Goal: Find contact information: Obtain details needed to contact an individual or organization

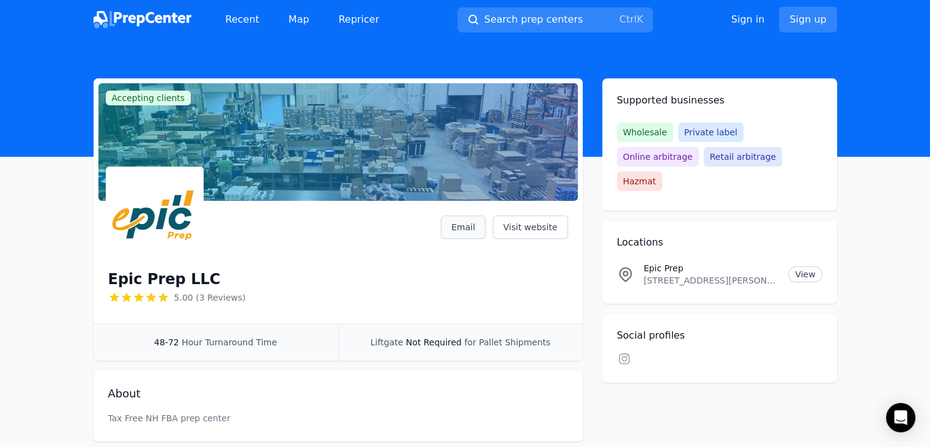
click at [476, 226] on link "Email" at bounding box center [463, 226] width 45 height 23
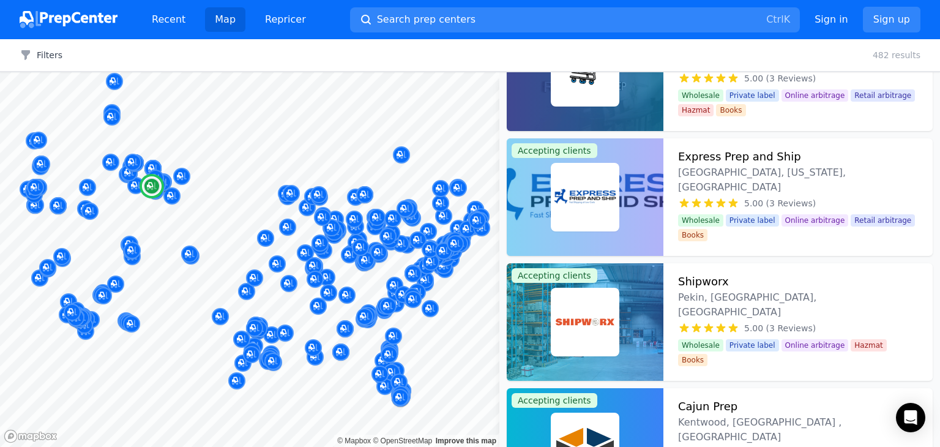
scroll to position [11270, 0]
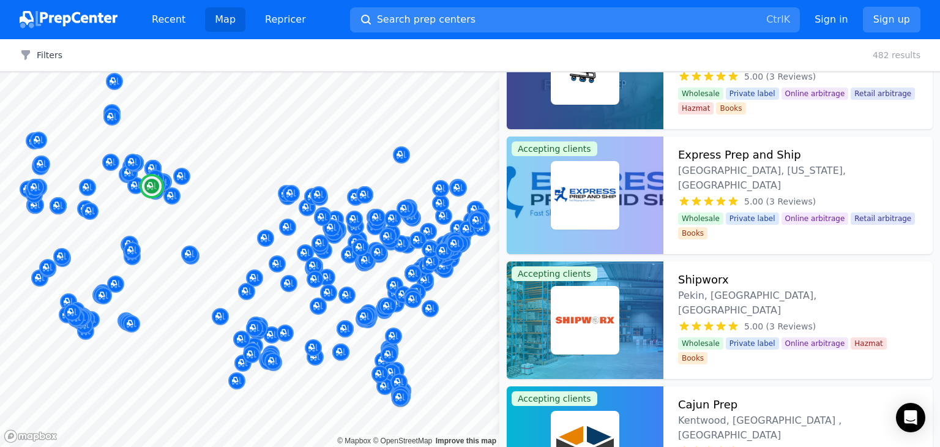
click at [611, 185] on img at bounding box center [585, 195] width 64 height 64
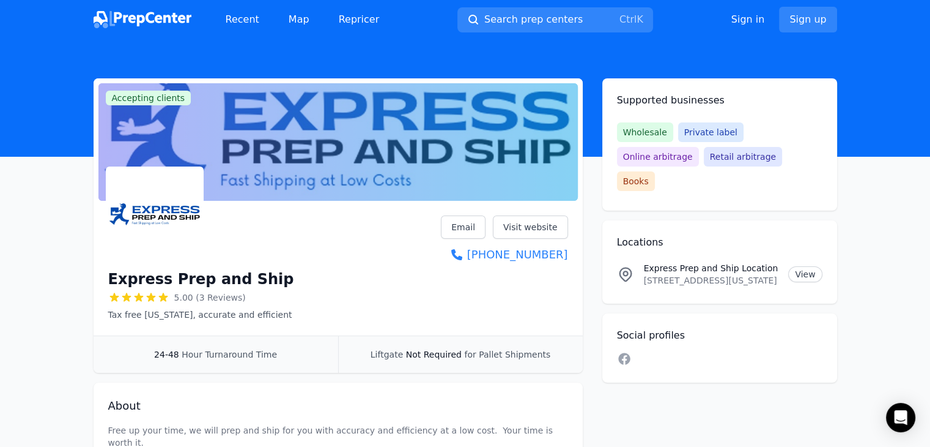
click at [215, 275] on h1 "Express Prep and Ship" at bounding box center [201, 279] width 186 height 20
copy div "Express Prep and Ship"
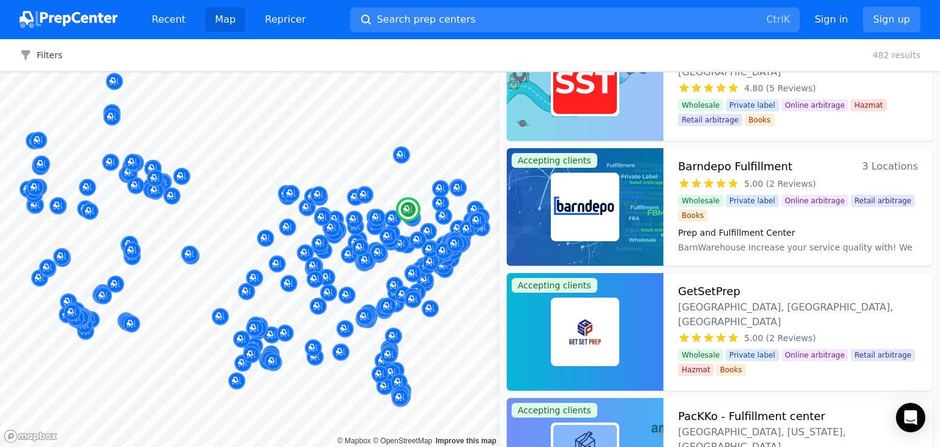
scroll to position [11880, 0]
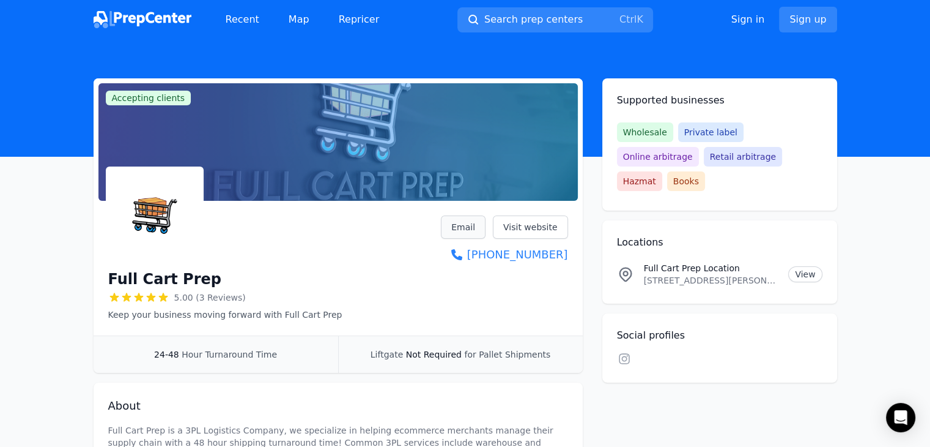
click at [466, 222] on link "Email" at bounding box center [463, 226] width 45 height 23
click at [136, 280] on h1 "Full Cart Prep" at bounding box center [164, 279] width 113 height 20
copy div "Full Cart Prep"
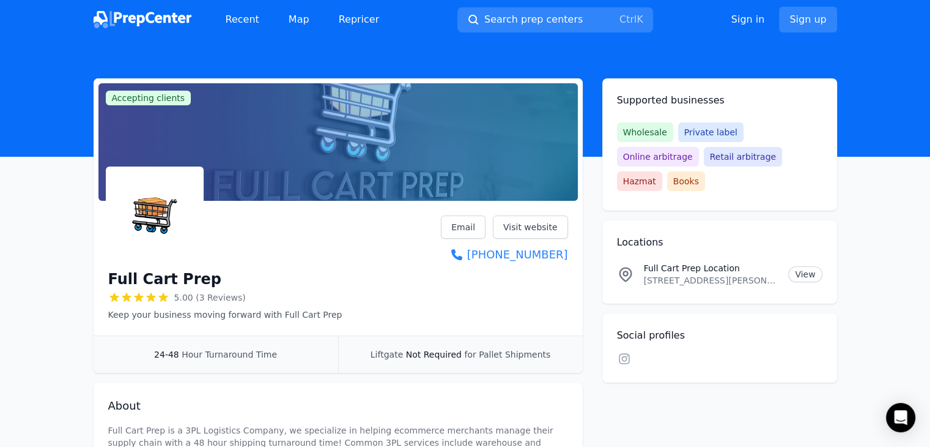
click at [709, 274] on p "3175 W Ali Baba Ln, Ste 801, Las Vegas, Nevada, 89118, US" at bounding box center [711, 280] width 135 height 12
copy p "3175 W Ali Baba Ln, Ste 801, Las Vegas, Nevada, 89118, US"
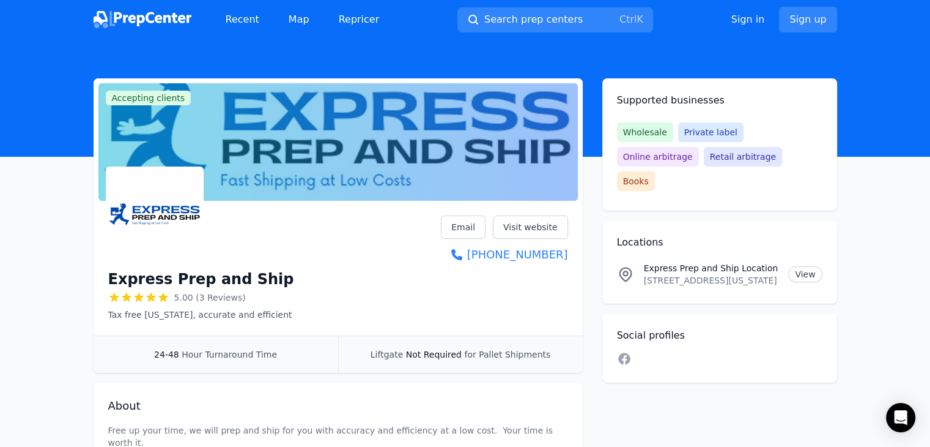
click at [673, 274] on p "9 North Fork Eagle Mt Rd, Columbus, Montana, 59019, US" at bounding box center [711, 280] width 135 height 12
copy p "9 North Fork Eagle Mt Rd, Columbus, Montana, 59019, US"
click at [480, 228] on link "Email" at bounding box center [463, 226] width 45 height 23
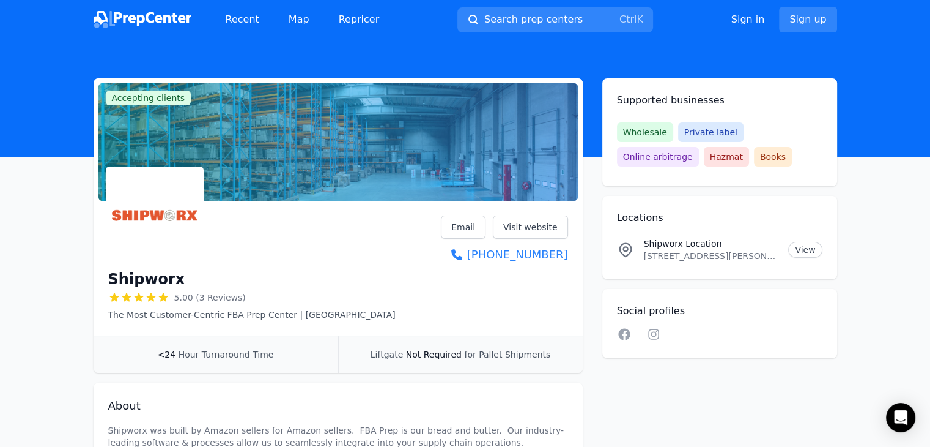
click at [146, 278] on h1 "Shipworx" at bounding box center [146, 279] width 77 height 20
copy h1 "Shipworx"
click at [692, 256] on p "2874 Veterans Dr, Pekin, IL, 61554, US" at bounding box center [711, 256] width 135 height 12
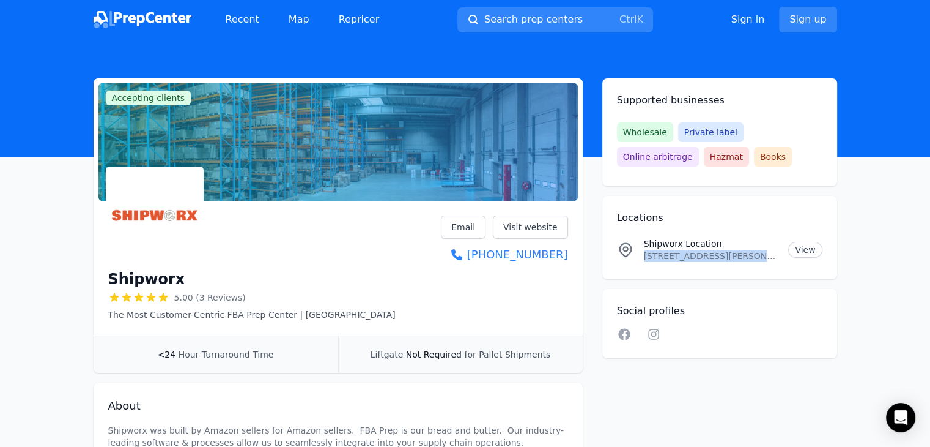
click at [692, 256] on p "2874 Veterans Dr, Pekin, IL, 61554, US" at bounding box center [711, 256] width 135 height 12
copy p "2874 Veterans Dr, Pekin, IL, 61554, US"
click at [464, 222] on link "Email" at bounding box center [463, 226] width 45 height 23
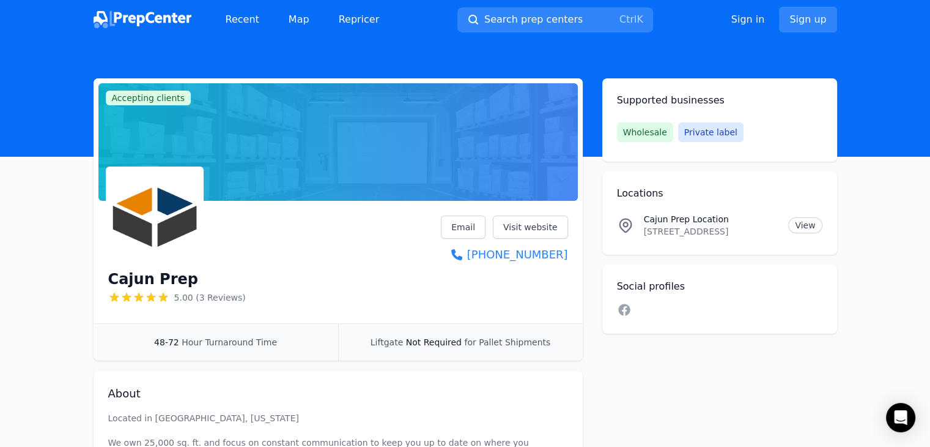
click at [160, 282] on h1 "Cajun Prep" at bounding box center [153, 279] width 90 height 20
copy div "Cajun Prep"
click at [480, 229] on link "Email" at bounding box center [463, 226] width 45 height 23
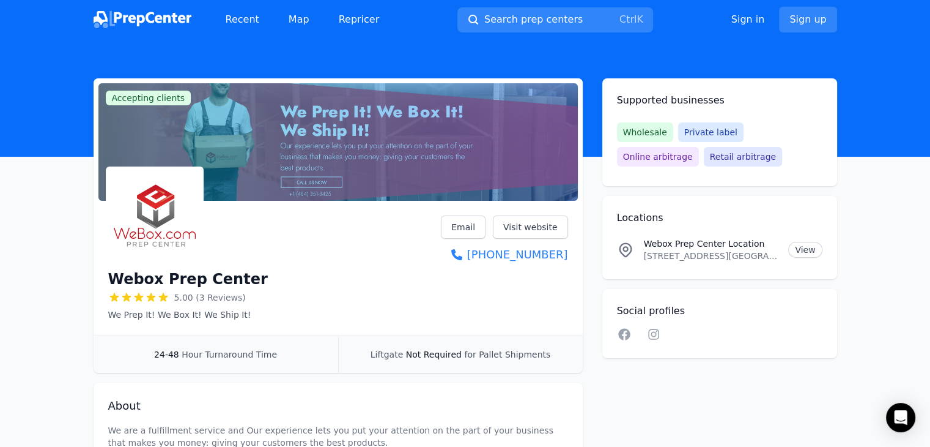
scroll to position [103, 0]
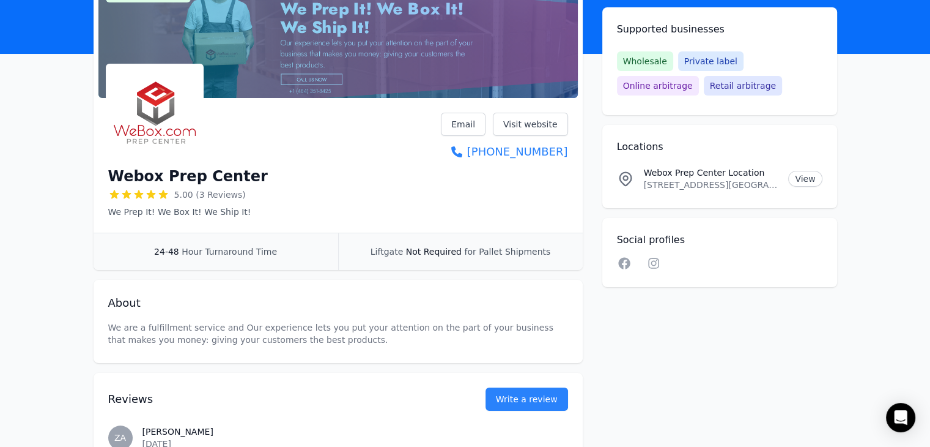
click at [215, 179] on h1 "Webox Prep Center" at bounding box center [188, 176] width 160 height 20
copy div "Webox Prep Center"
click at [666, 189] on p "[STREET_ADDRESS][GEOGRAPHIC_DATA][STREET_ADDRESS][GEOGRAPHIC_DATA]" at bounding box center [711, 185] width 135 height 12
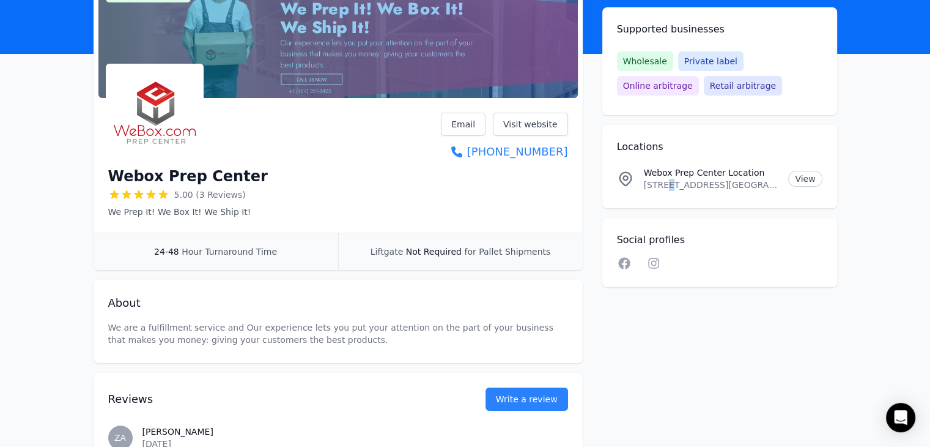
click at [666, 189] on p "342 W 4th Ave, 342 W 4th Ave, Conshohocken, PA, 19428, US" at bounding box center [711, 185] width 135 height 12
copy p "342 W 4th Ave, 342 W 4th Ave, Conshohocken, PA, 19428, US"
click at [478, 123] on link "Email" at bounding box center [463, 124] width 45 height 23
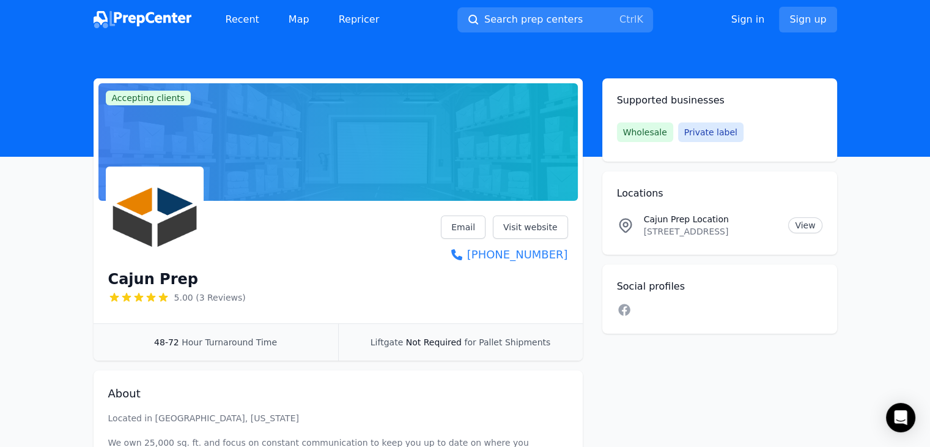
click at [672, 229] on p "[STREET_ADDRESS]" at bounding box center [711, 231] width 135 height 12
copy p "[STREET_ADDRESS]"
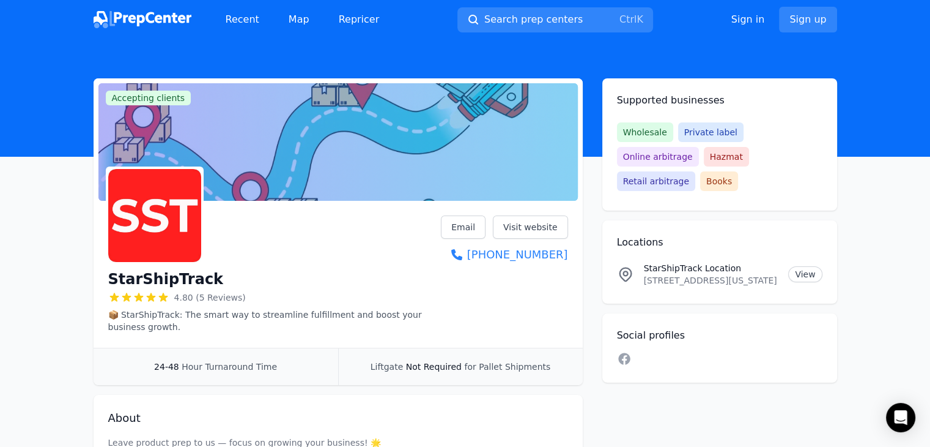
click at [173, 283] on h1 "StarShipTrack" at bounding box center [166, 279] width 116 height 20
copy div "StarShipTrack"
click at [716, 274] on p "[STREET_ADDRESS][US_STATE]" at bounding box center [711, 280] width 135 height 12
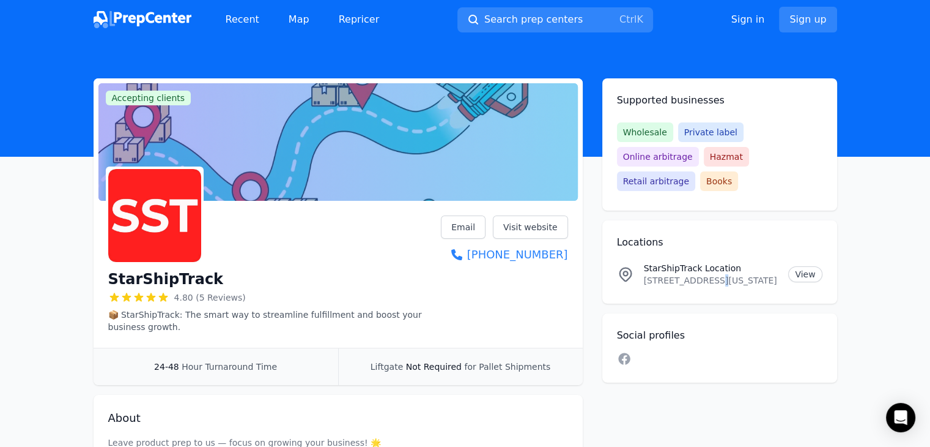
click at [716, 274] on p "607 INTERCHANGE BLVD, STE 2, Newark, Delaware, 19711, US" at bounding box center [711, 280] width 135 height 12
copy p "607 INTERCHANGE BLVD, STE 2, Newark, Delaware, 19711, US"
click at [472, 230] on link "Email" at bounding box center [463, 226] width 45 height 23
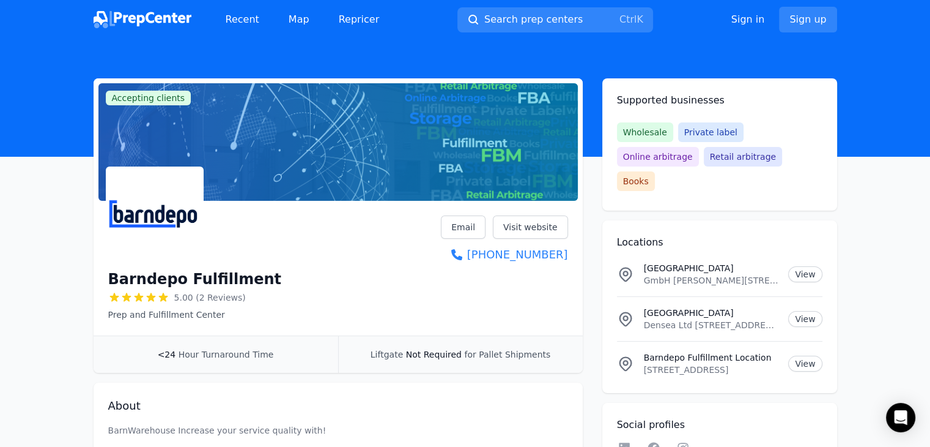
click at [174, 278] on h1 "Barndepo Fulfillment" at bounding box center [195, 279] width 174 height 20
copy div "Barndepo Fulfillment"
click at [685, 363] on p "3607 NE 5TH AVE, FORT LAUDERDALE, FL, 33334, US" at bounding box center [711, 369] width 135 height 12
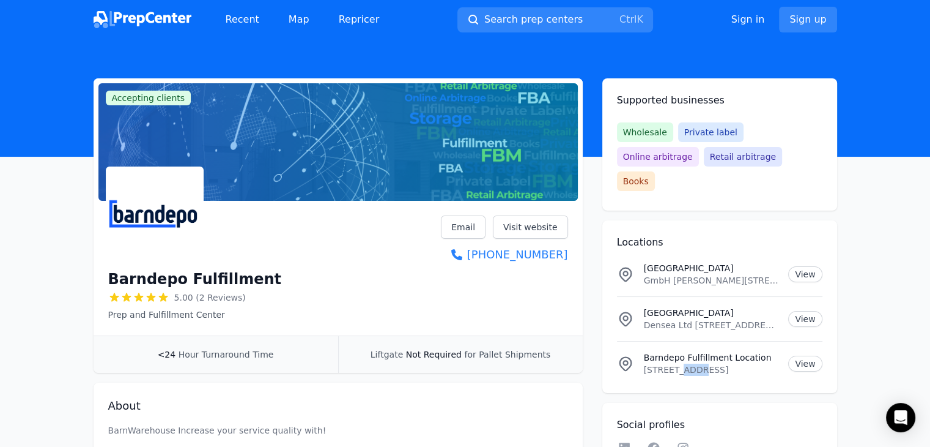
click at [685, 363] on p "3607 NE 5TH AVE, FORT LAUDERDALE, FL, 33334, US" at bounding box center [711, 369] width 135 height 12
copy p "3607 NE 5TH AVE, FORT LAUDERDALE, FL, 33334, US"
click at [456, 226] on link "Email" at bounding box center [463, 226] width 45 height 23
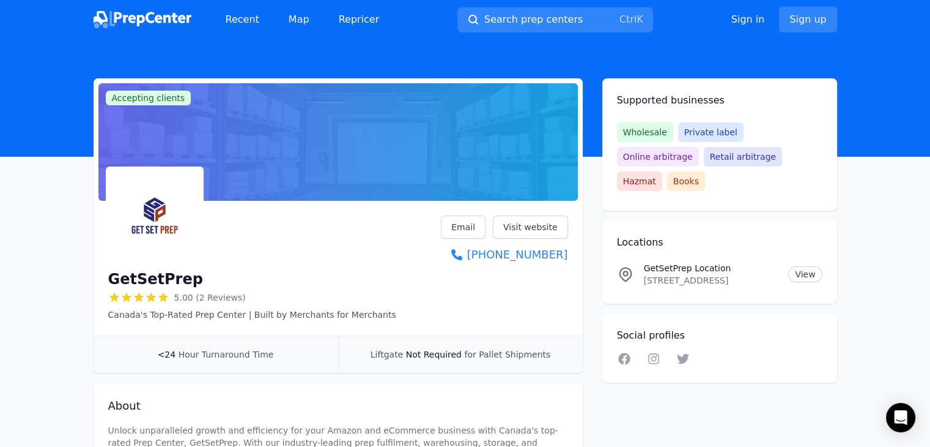
click at [132, 280] on h1 "GetSetPrep" at bounding box center [155, 279] width 95 height 20
copy h1 "GetSetPrep"
click at [697, 274] on p "[STREET_ADDRESS]" at bounding box center [711, 280] width 135 height 12
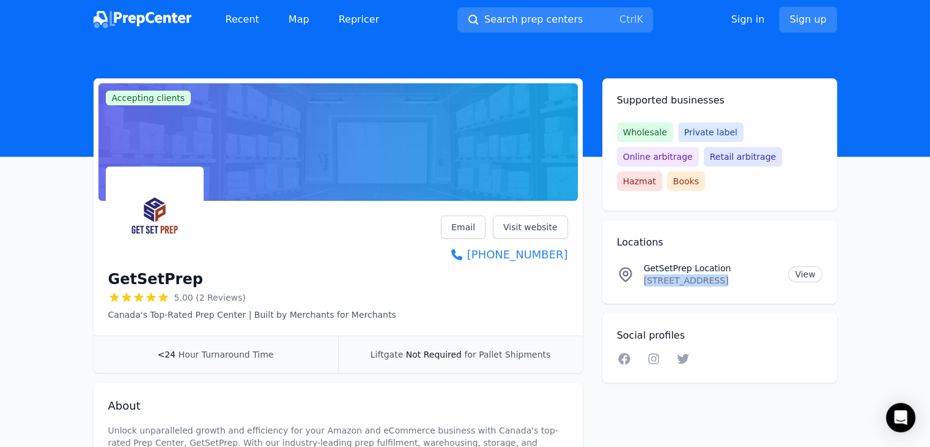
click at [697, 274] on p "[STREET_ADDRESS]" at bounding box center [711, 280] width 135 height 12
copy p "[STREET_ADDRESS]"
click at [469, 232] on link "Email" at bounding box center [463, 226] width 45 height 23
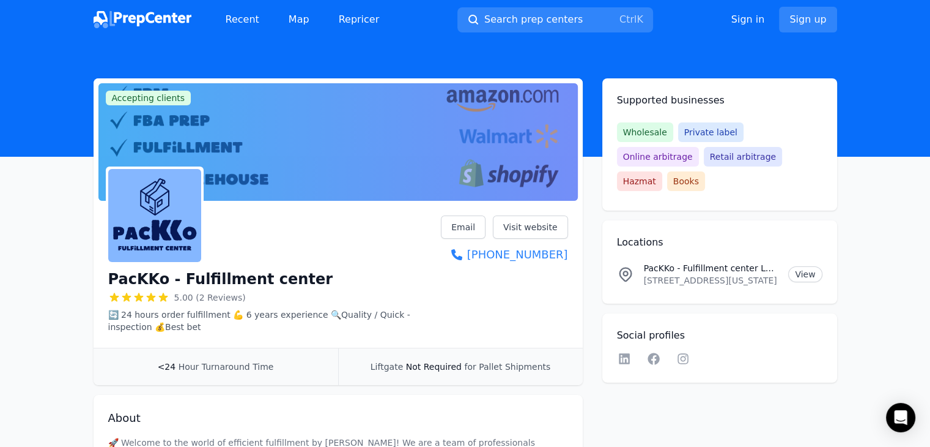
click at [215, 281] on h1 "PacKKo - Fulfillment center" at bounding box center [220, 279] width 225 height 20
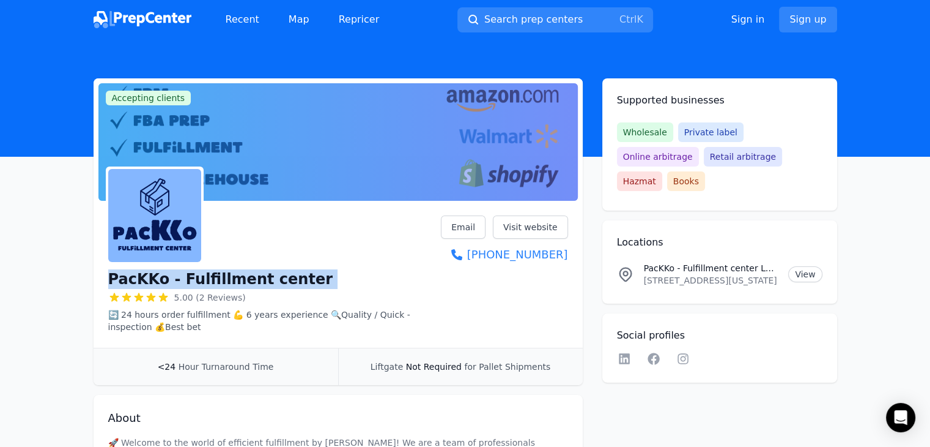
click at [215, 281] on h1 "PacKKo - Fulfillment center" at bounding box center [220, 279] width 225 height 20
copy div "PacKKo - Fulfillment center"
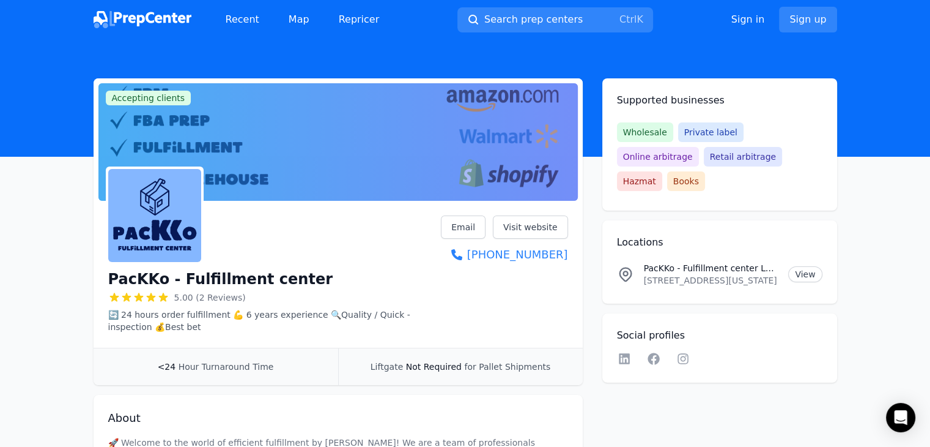
click at [672, 274] on p "[STREET_ADDRESS][US_STATE]" at bounding box center [711, 280] width 135 height 12
copy p "[STREET_ADDRESS][US_STATE]"
click at [476, 221] on link "Email" at bounding box center [463, 226] width 45 height 23
